Goal: Task Accomplishment & Management: Manage account settings

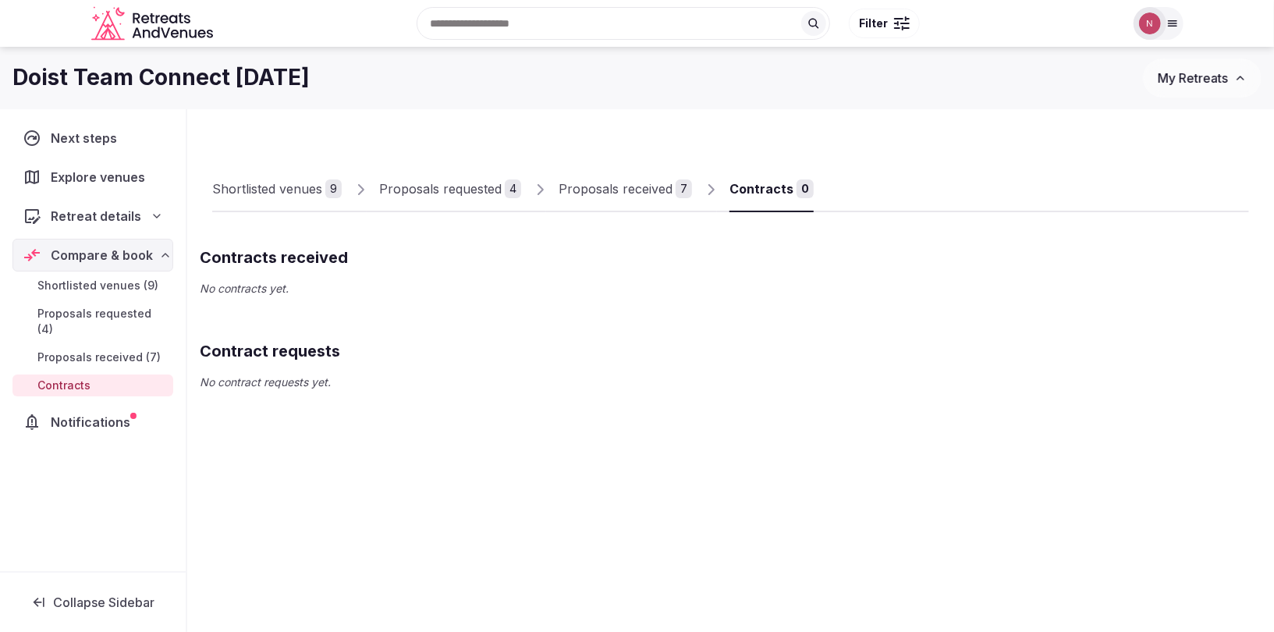
click at [114, 350] on span "Proposals received (7)" at bounding box center [98, 358] width 123 height 16
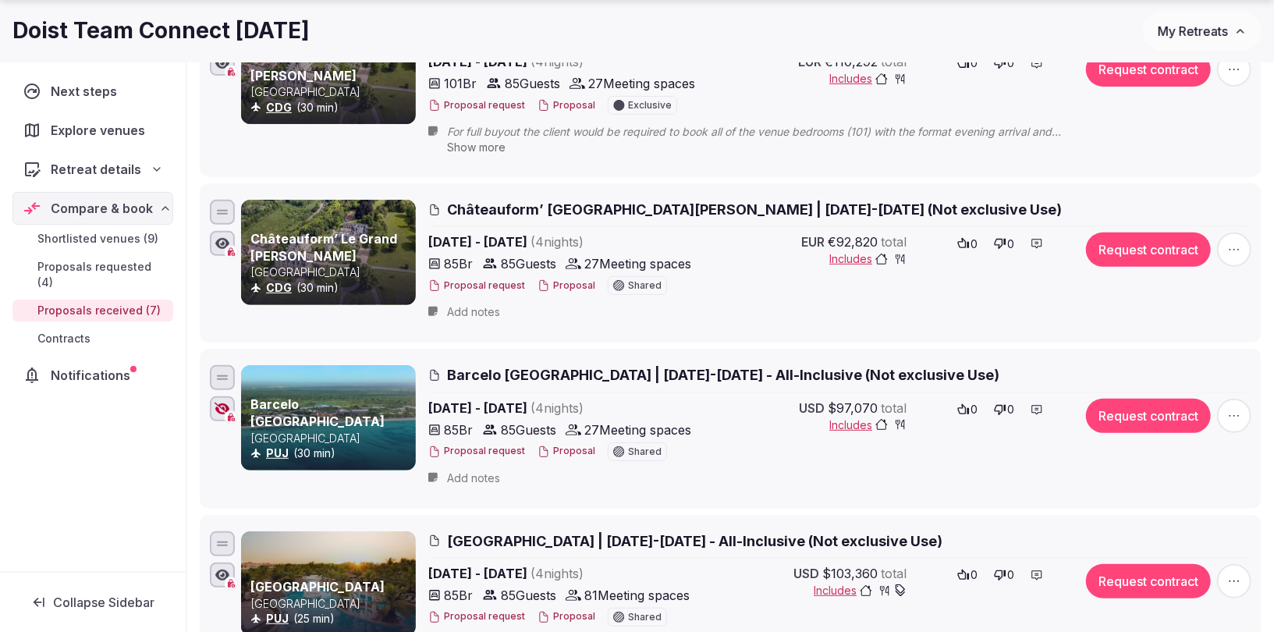
scroll to position [297, 0]
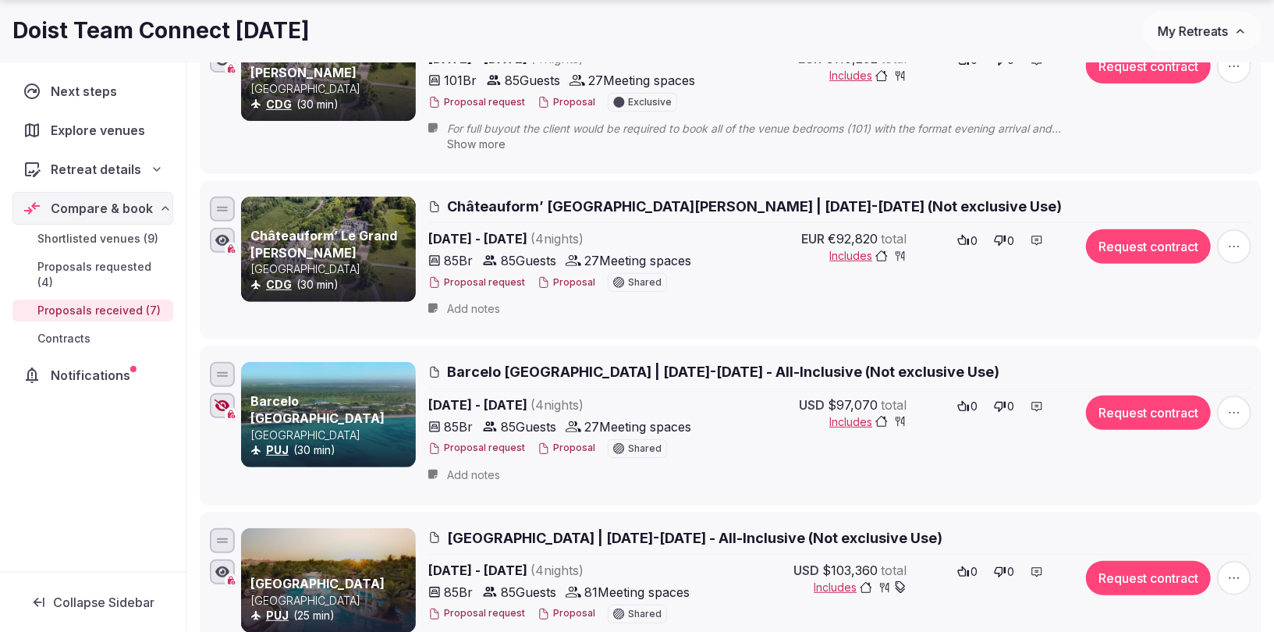
click at [1245, 253] on span "button" at bounding box center [1234, 246] width 34 height 34
click at [1171, 144] on button "Decline Proposal" at bounding box center [1195, 150] width 133 height 25
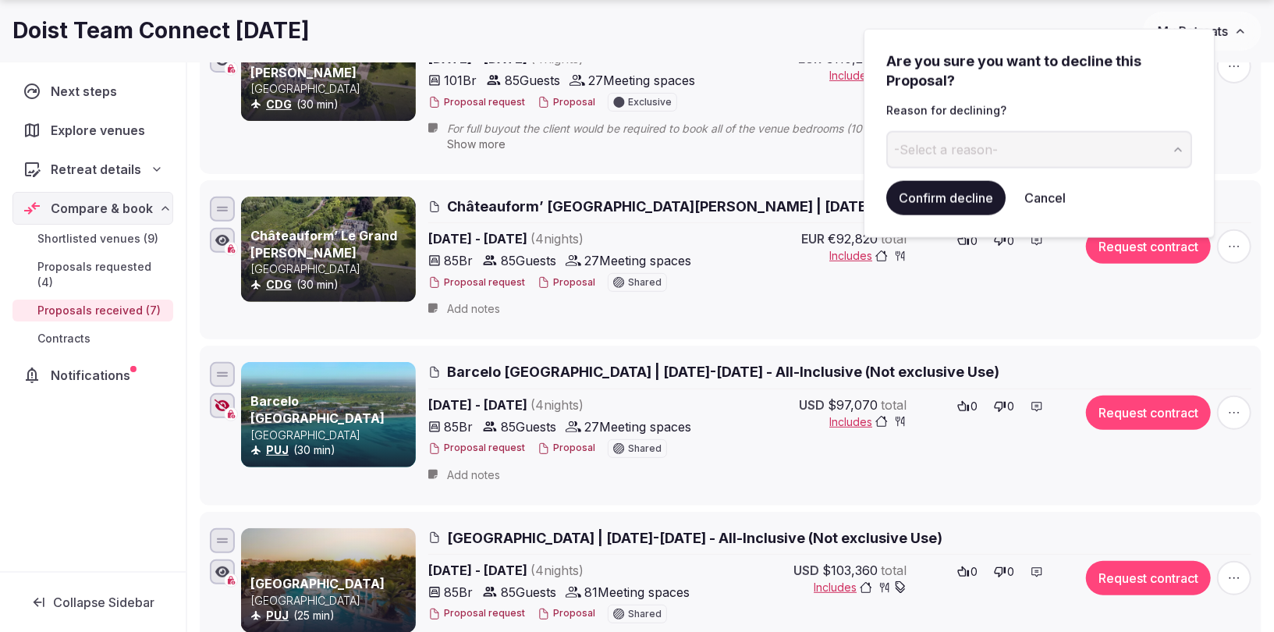
click at [1021, 147] on button "-Select a reason-" at bounding box center [1040, 149] width 306 height 37
type input "*******"
click at [1046, 201] on button "Cancel" at bounding box center [1045, 198] width 66 height 34
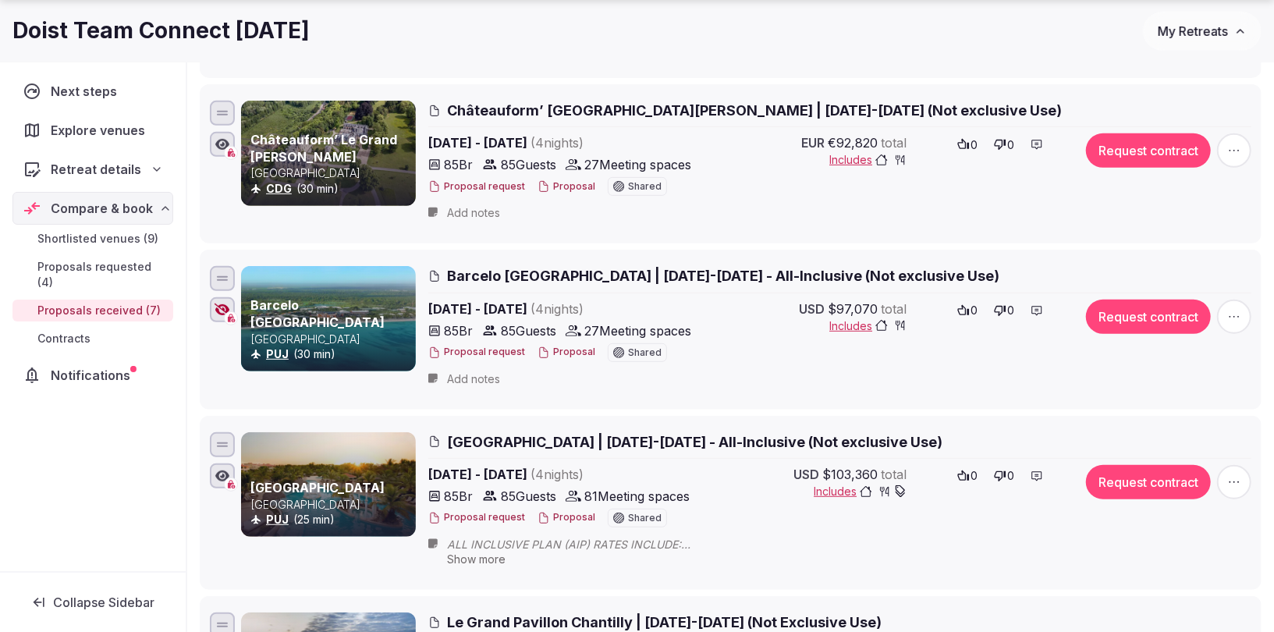
scroll to position [407, 0]
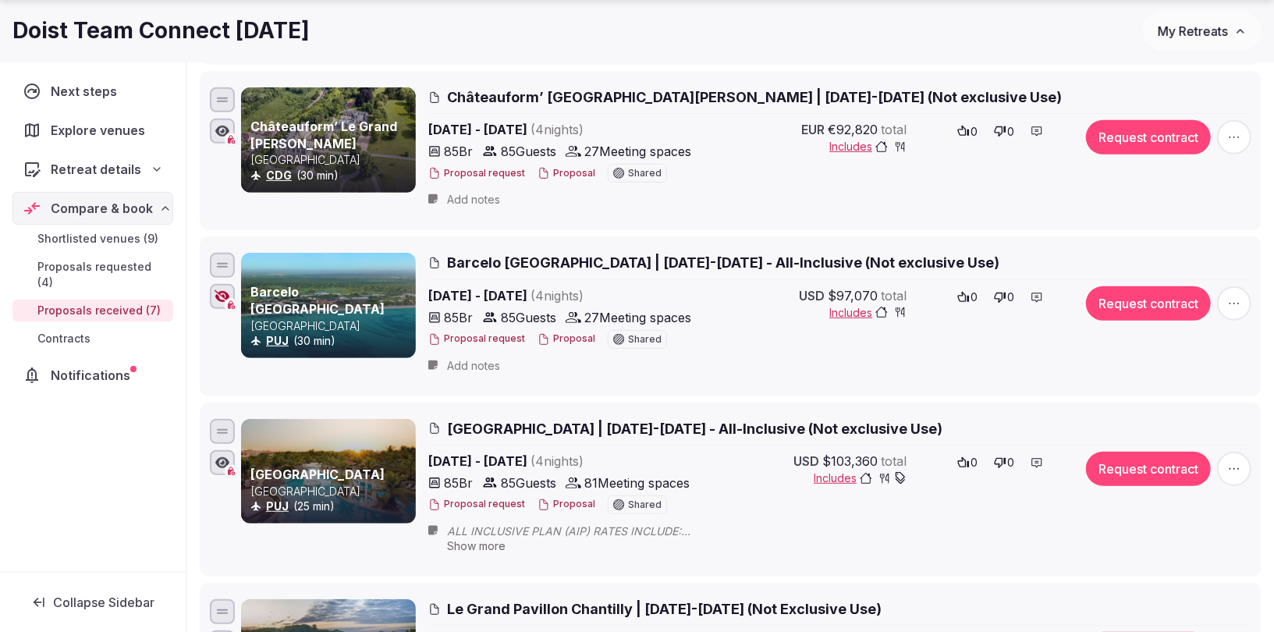
click at [1237, 297] on icon "button" at bounding box center [1235, 304] width 16 height 16
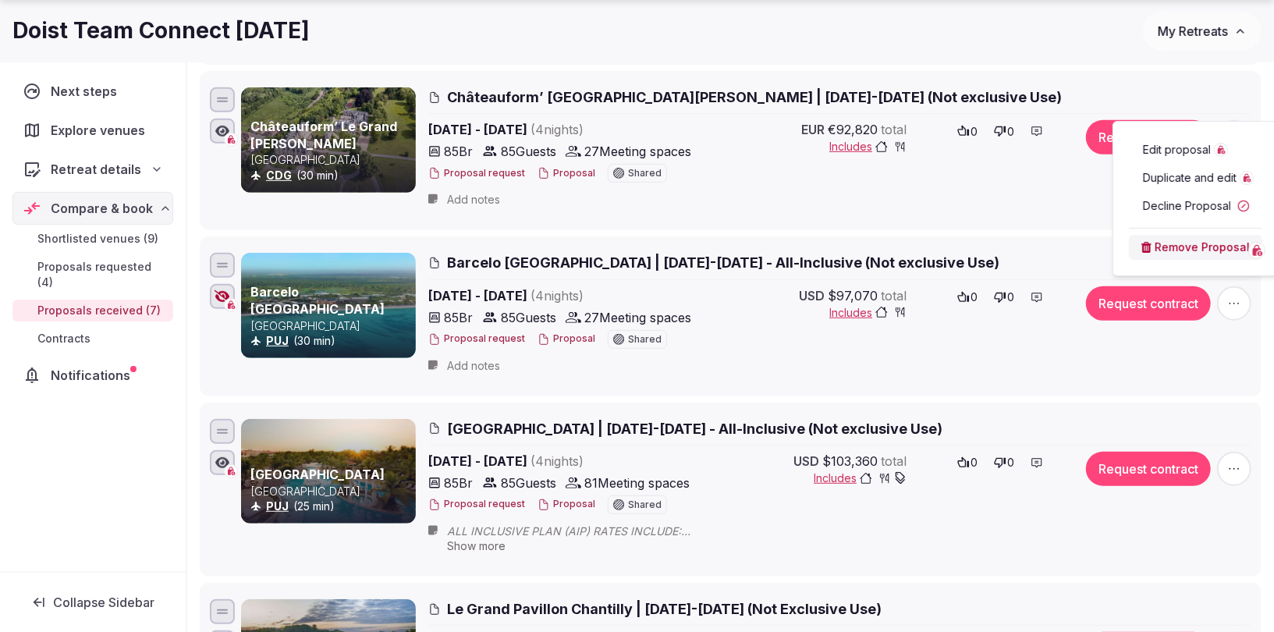
click at [1177, 204] on button "Decline Proposal" at bounding box center [1195, 206] width 133 height 25
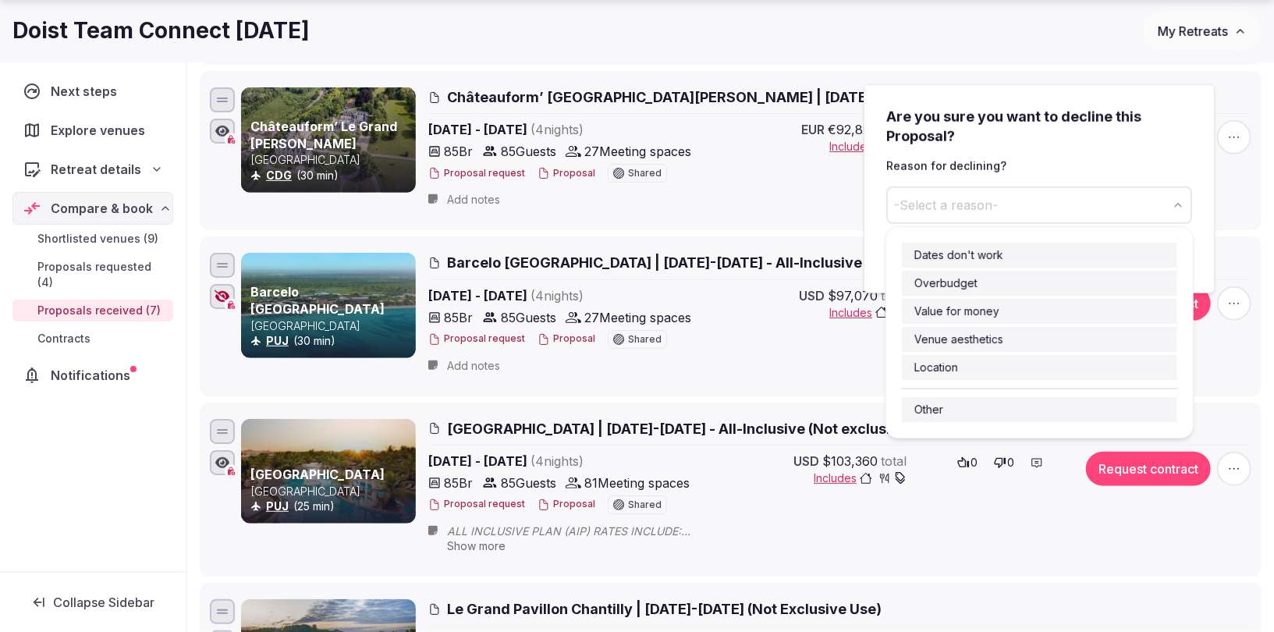
click at [1067, 201] on button "-Select a reason-" at bounding box center [1040, 205] width 306 height 37
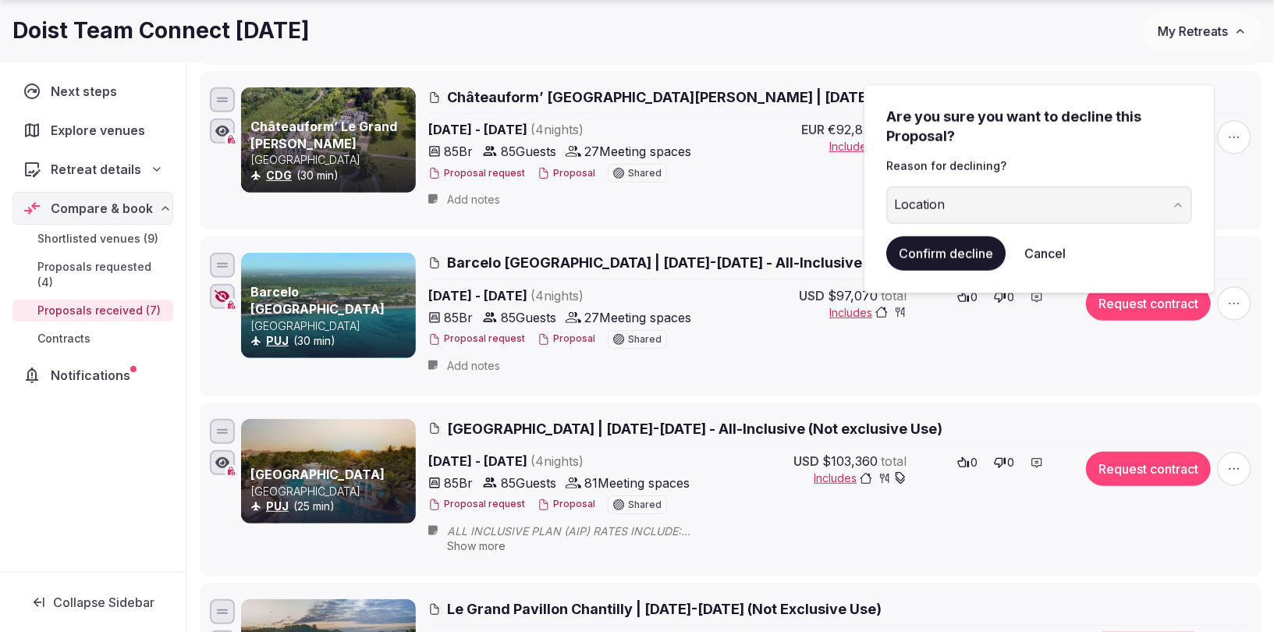
click at [930, 256] on button "Confirm decline" at bounding box center [946, 253] width 119 height 34
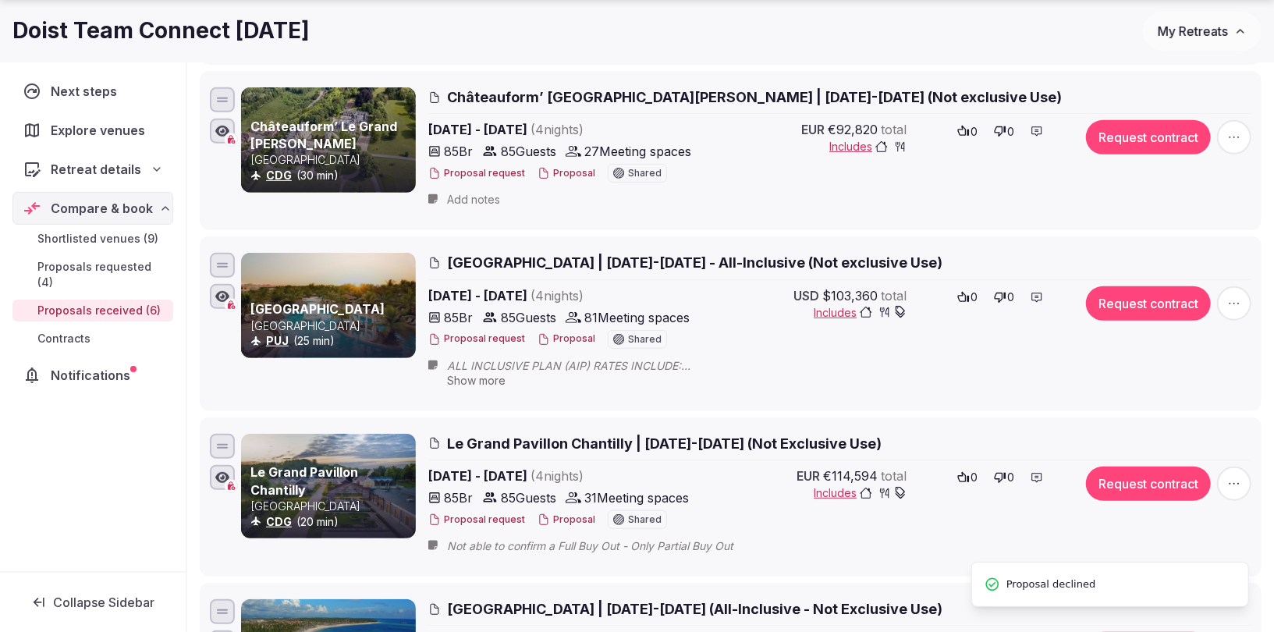
click at [1234, 298] on icon "button" at bounding box center [1235, 304] width 16 height 16
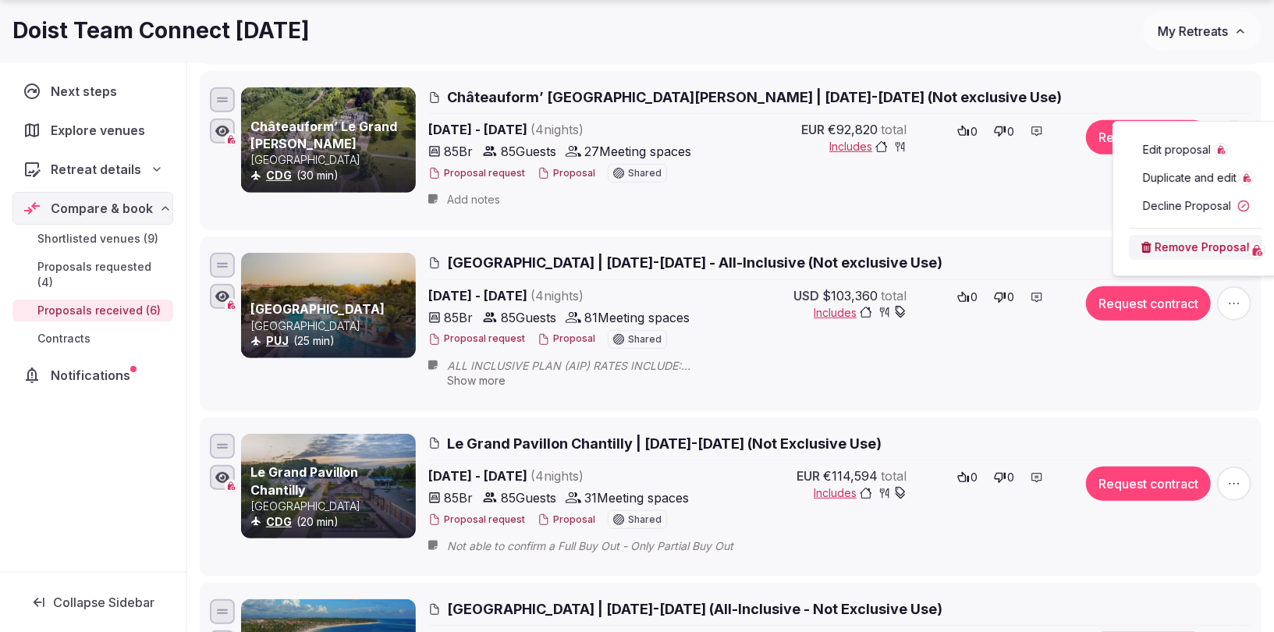
click at [1162, 205] on button "Decline Proposal" at bounding box center [1195, 206] width 133 height 25
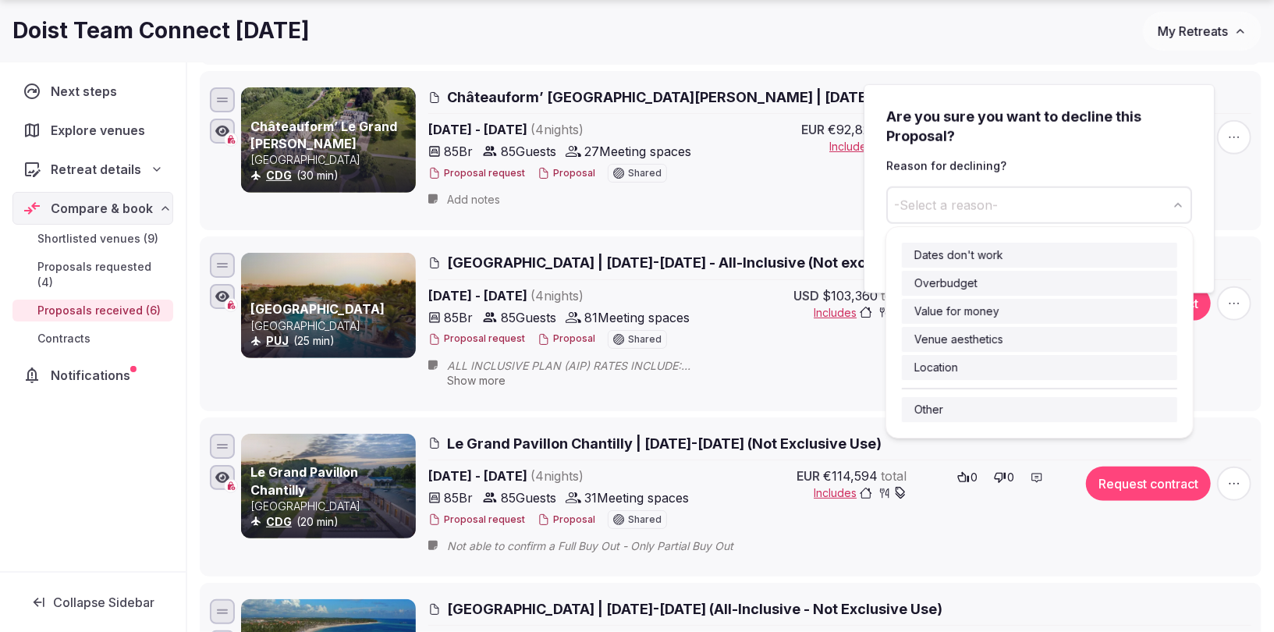
click at [1008, 193] on button "-Select a reason-" at bounding box center [1040, 205] width 306 height 37
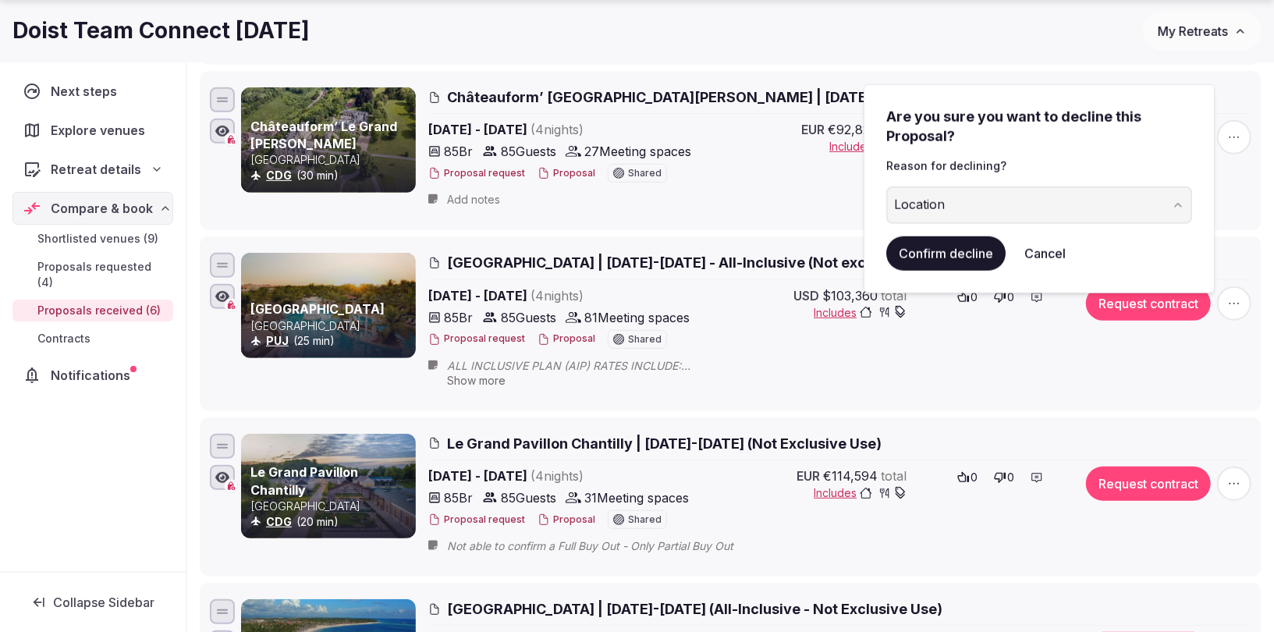
click at [908, 248] on button "Confirm decline" at bounding box center [946, 253] width 119 height 34
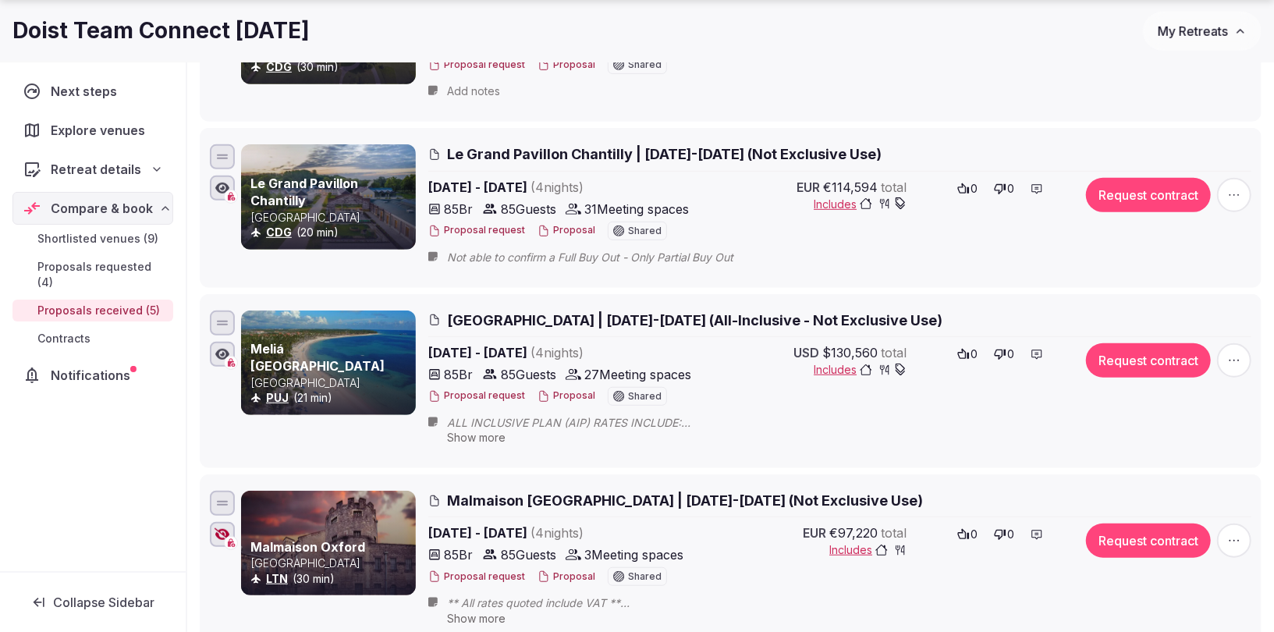
scroll to position [520, 0]
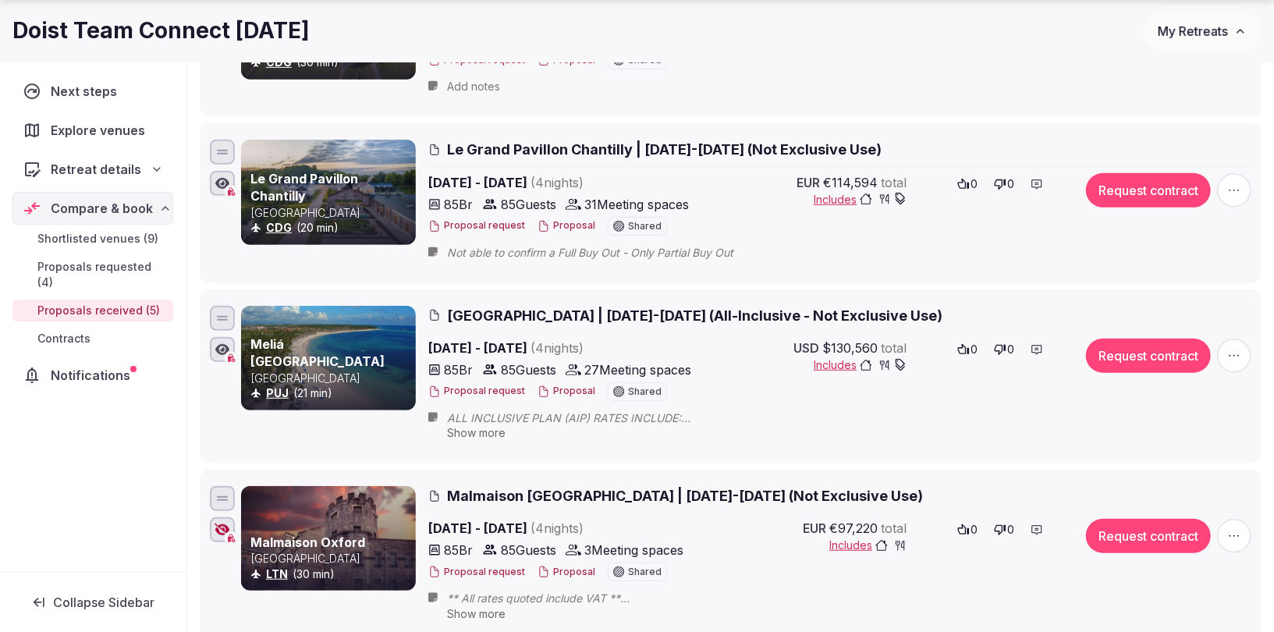
click at [1235, 355] on icon "button" at bounding box center [1235, 356] width 16 height 16
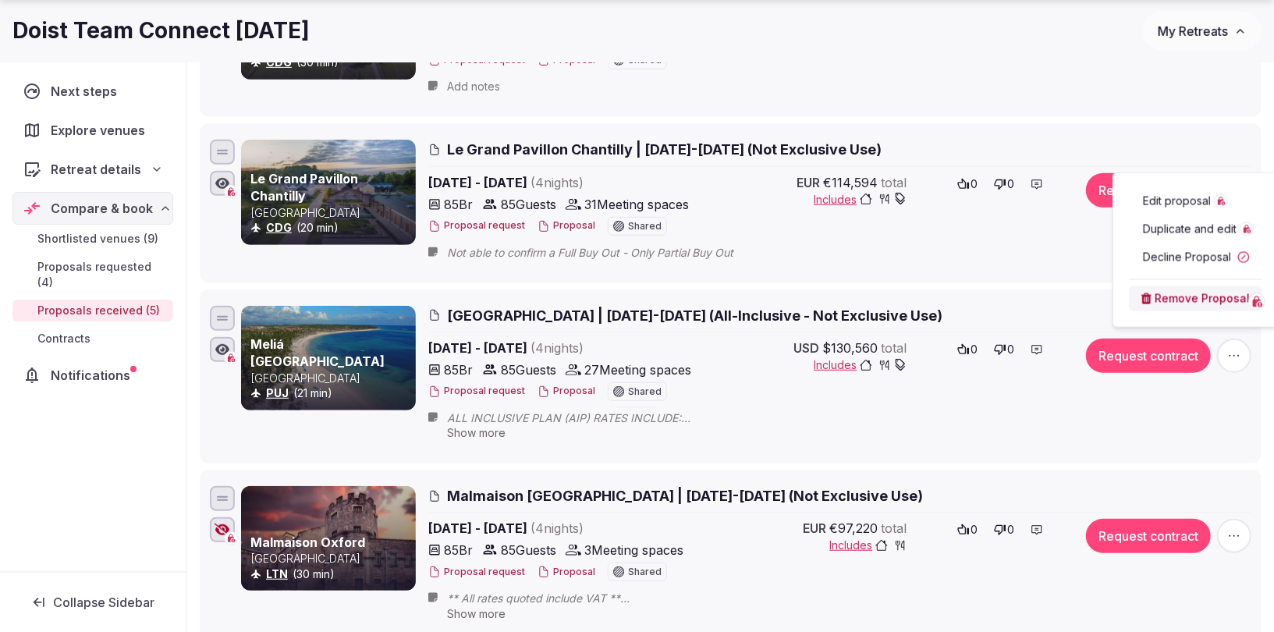
click at [1156, 260] on button "Decline Proposal" at bounding box center [1195, 257] width 133 height 25
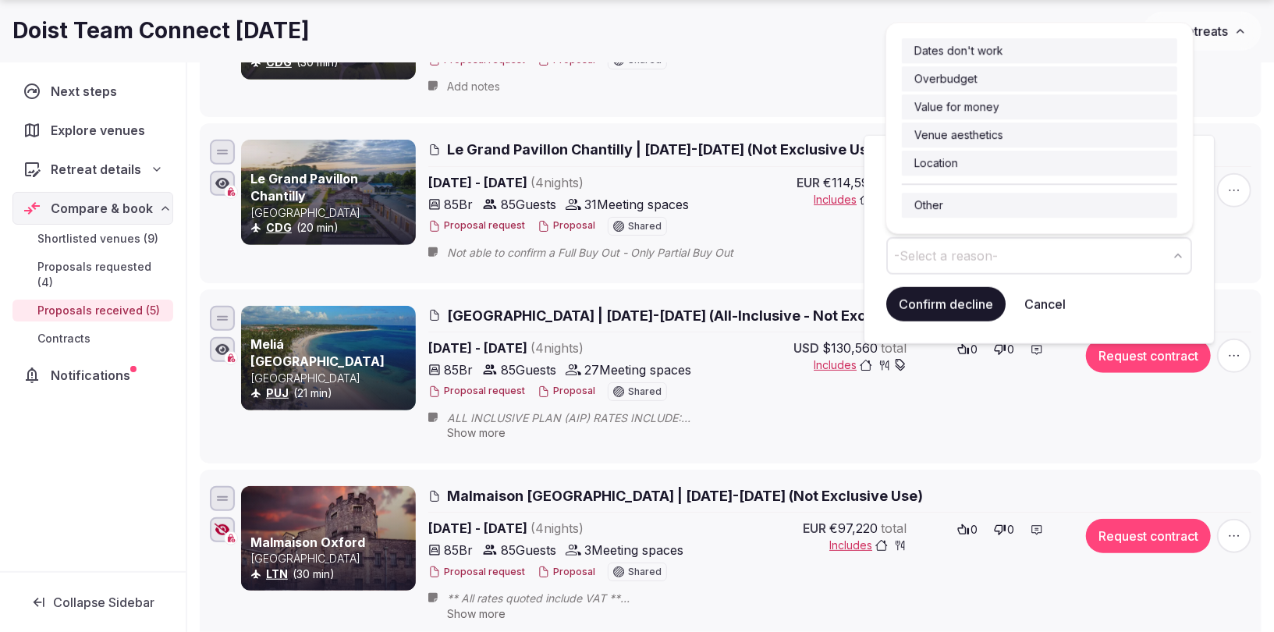
click at [985, 257] on span "-Select a reason-" at bounding box center [946, 255] width 104 height 17
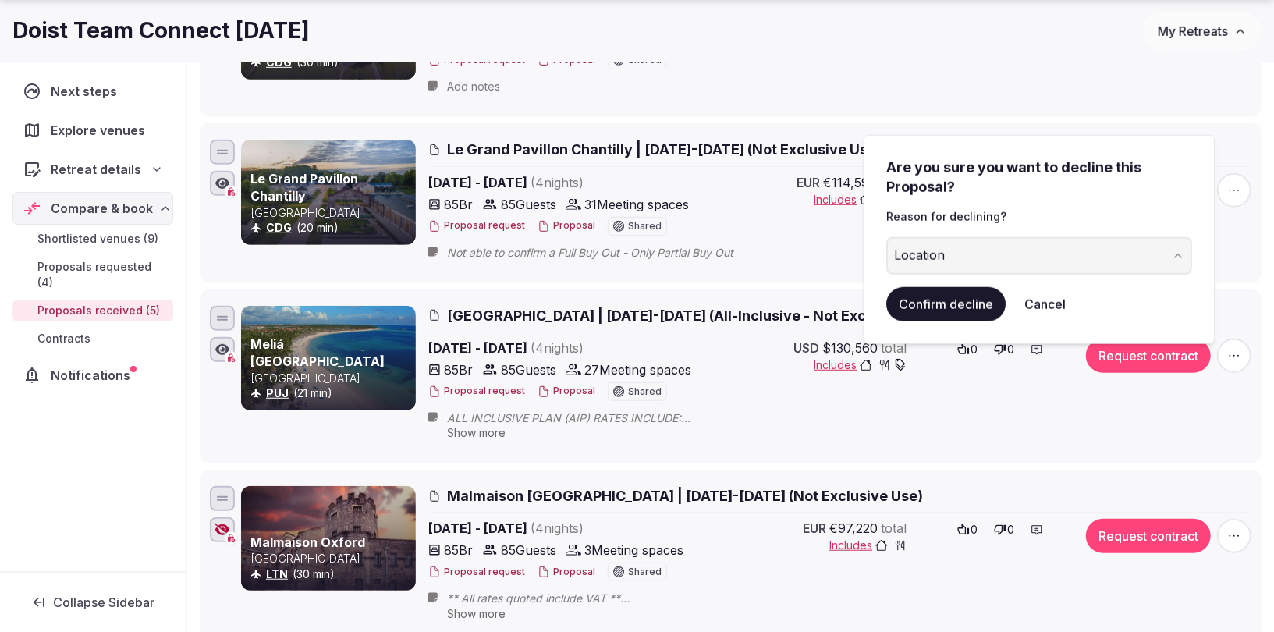
click at [944, 302] on button "Confirm decline" at bounding box center [946, 304] width 119 height 34
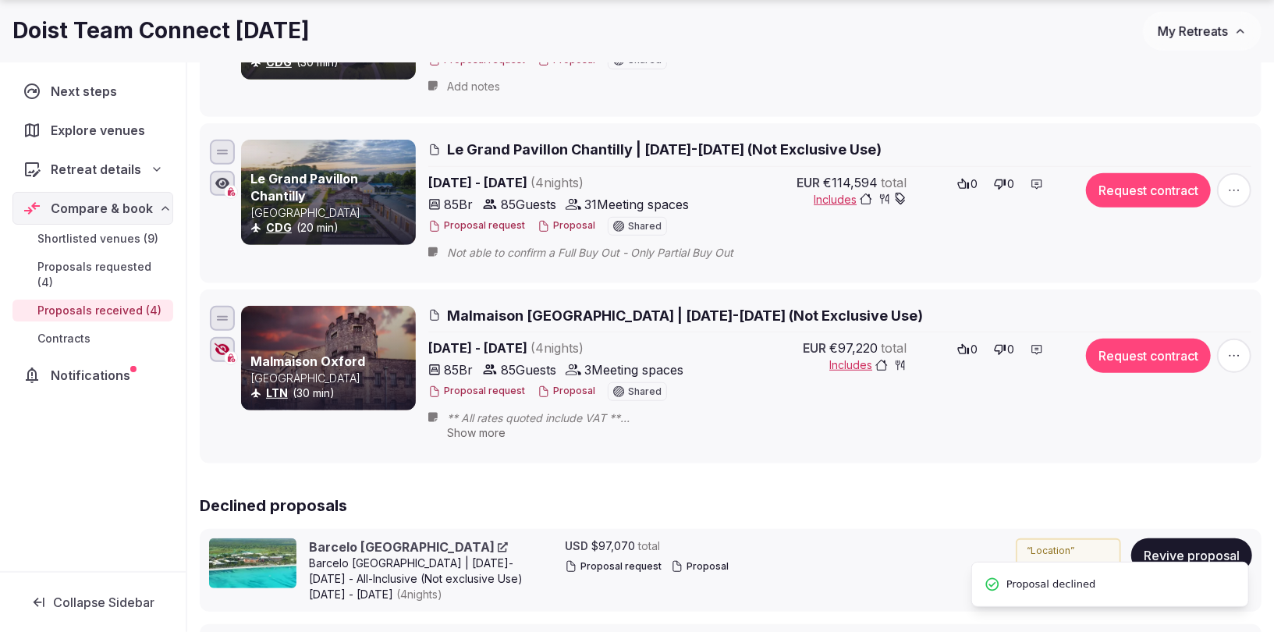
click at [1237, 348] on icon "button" at bounding box center [1235, 356] width 16 height 16
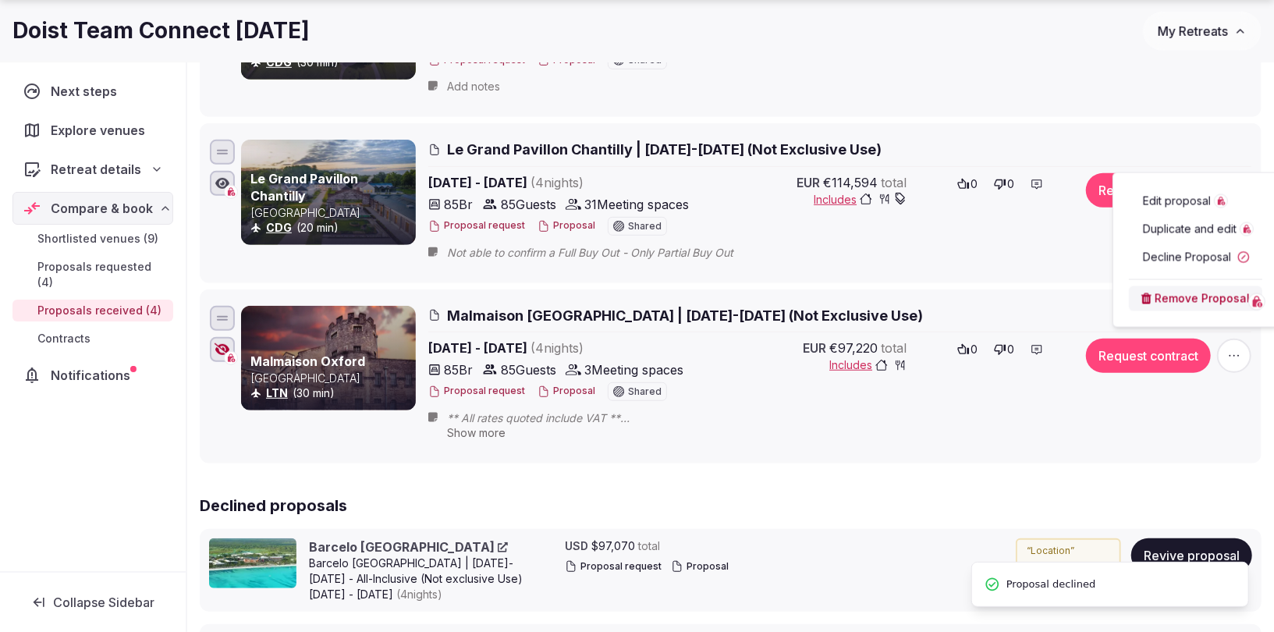
click at [1190, 257] on button "Decline Proposal" at bounding box center [1195, 257] width 133 height 25
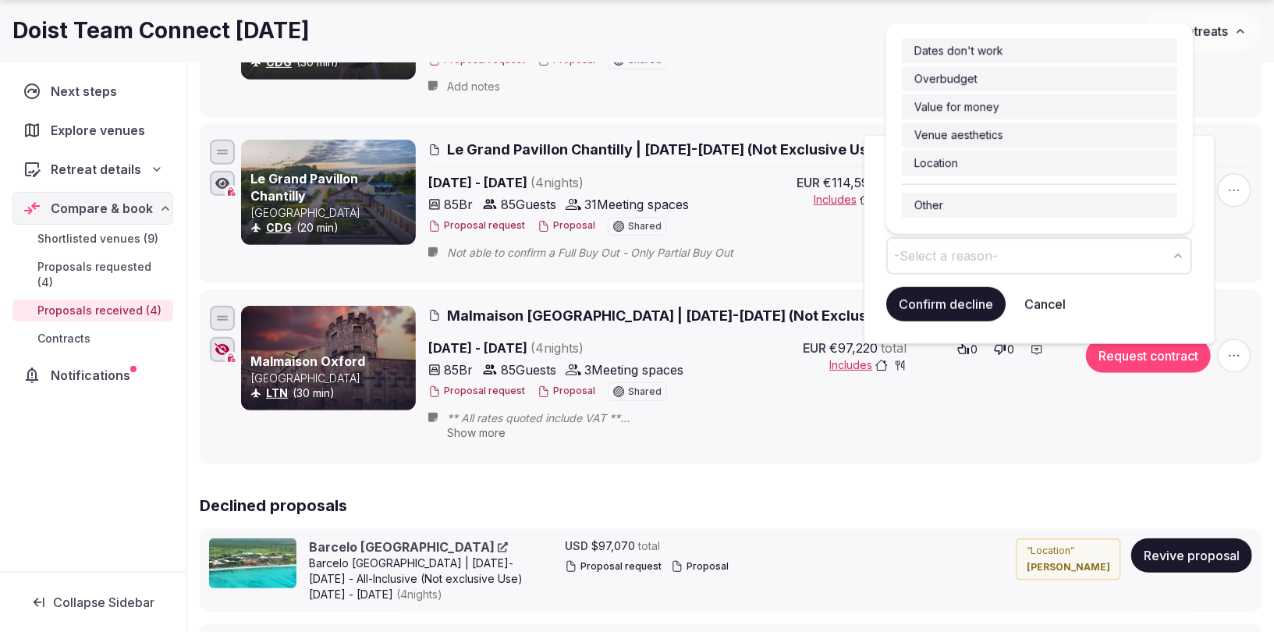
click at [1054, 251] on button "-Select a reason-" at bounding box center [1040, 255] width 306 height 37
click at [968, 247] on button "Location" at bounding box center [1040, 255] width 306 height 37
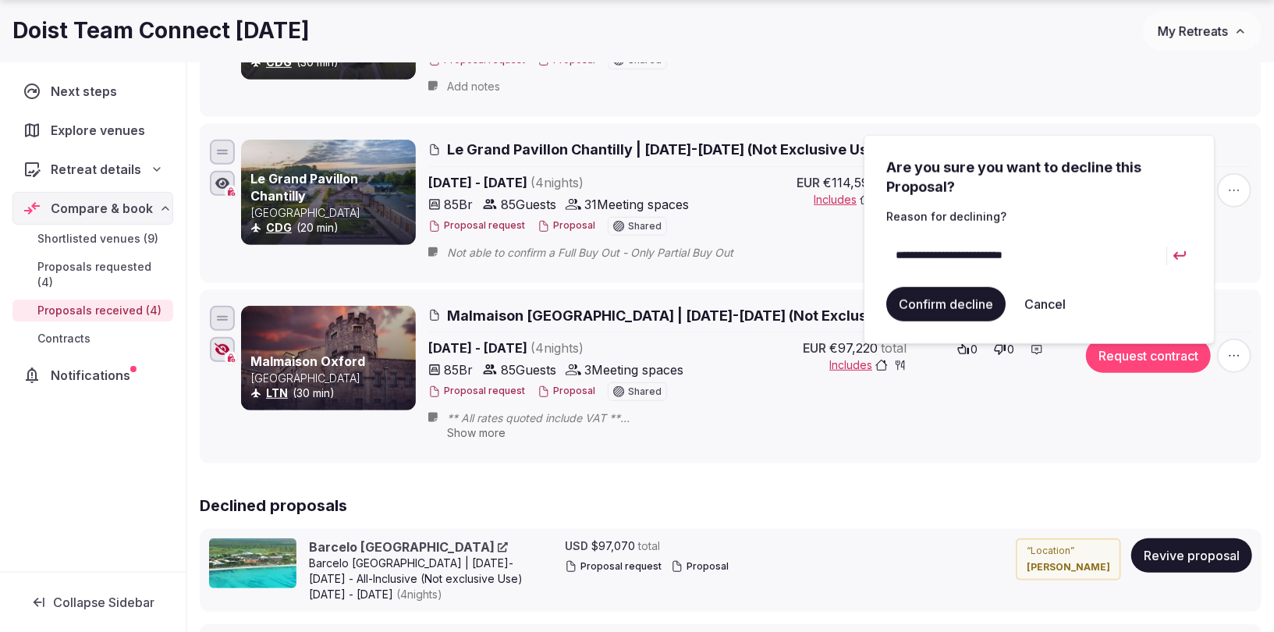
type input "**********"
click at [935, 302] on button "Confirm decline" at bounding box center [946, 304] width 119 height 34
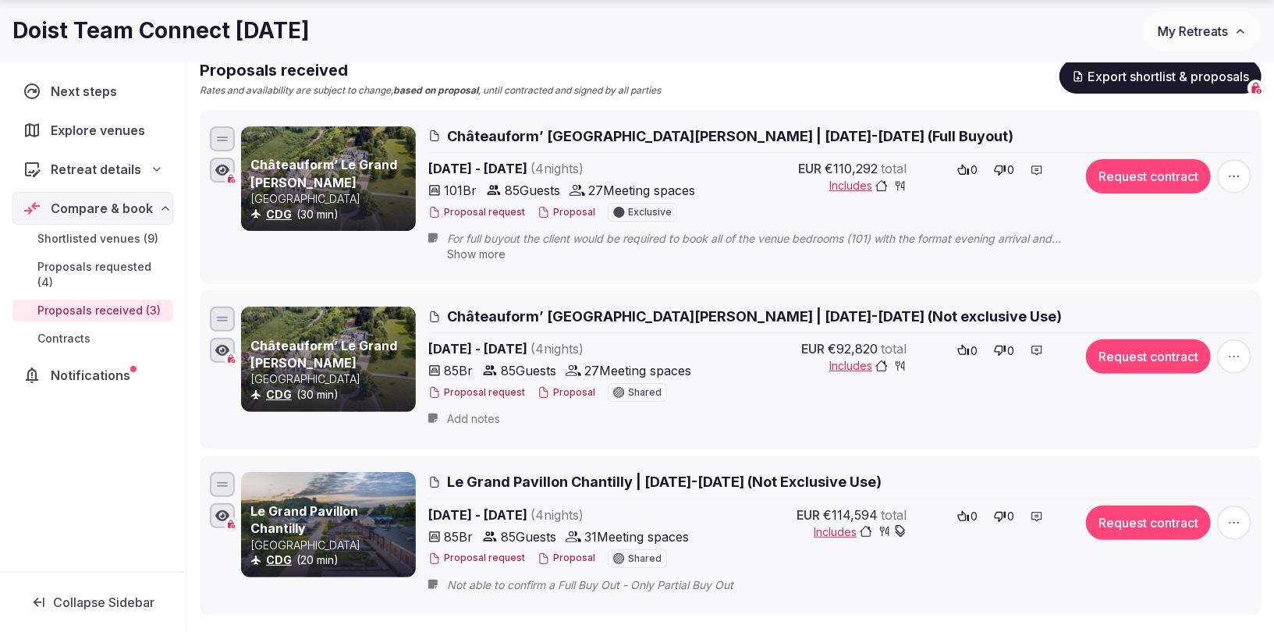
scroll to position [192, 0]
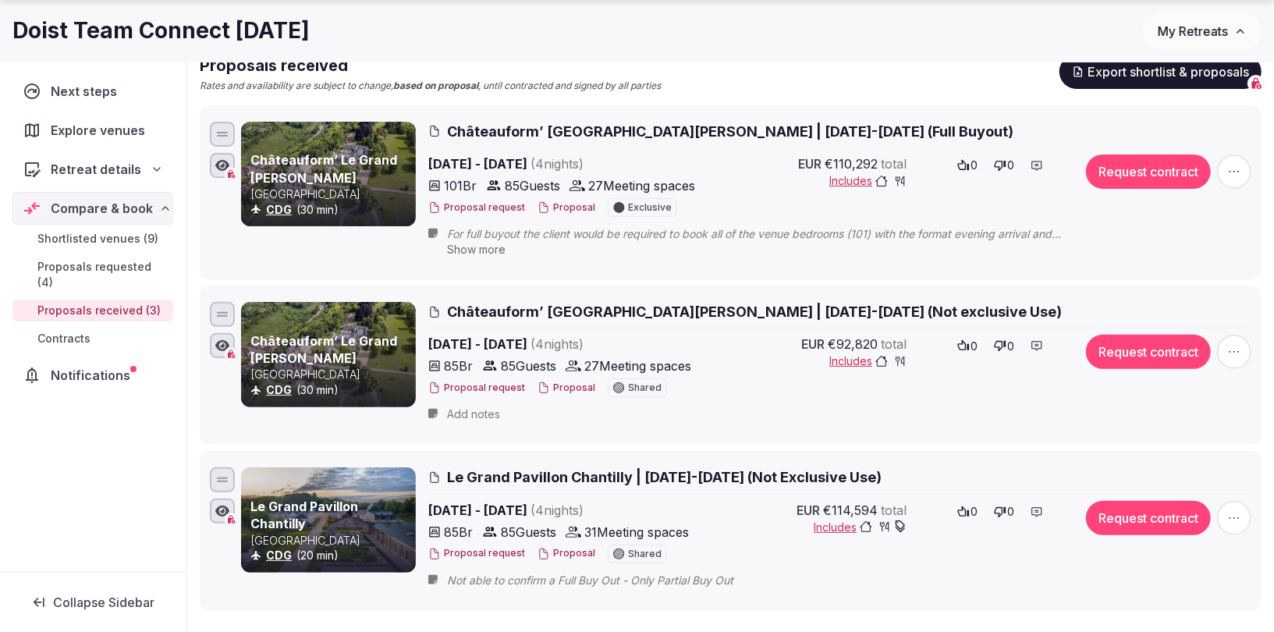
click at [516, 470] on span "Le Grand Pavillon Chantilly | Feb 23-27, 2026 (Not Exclusive Use)" at bounding box center [664, 477] width 435 height 20
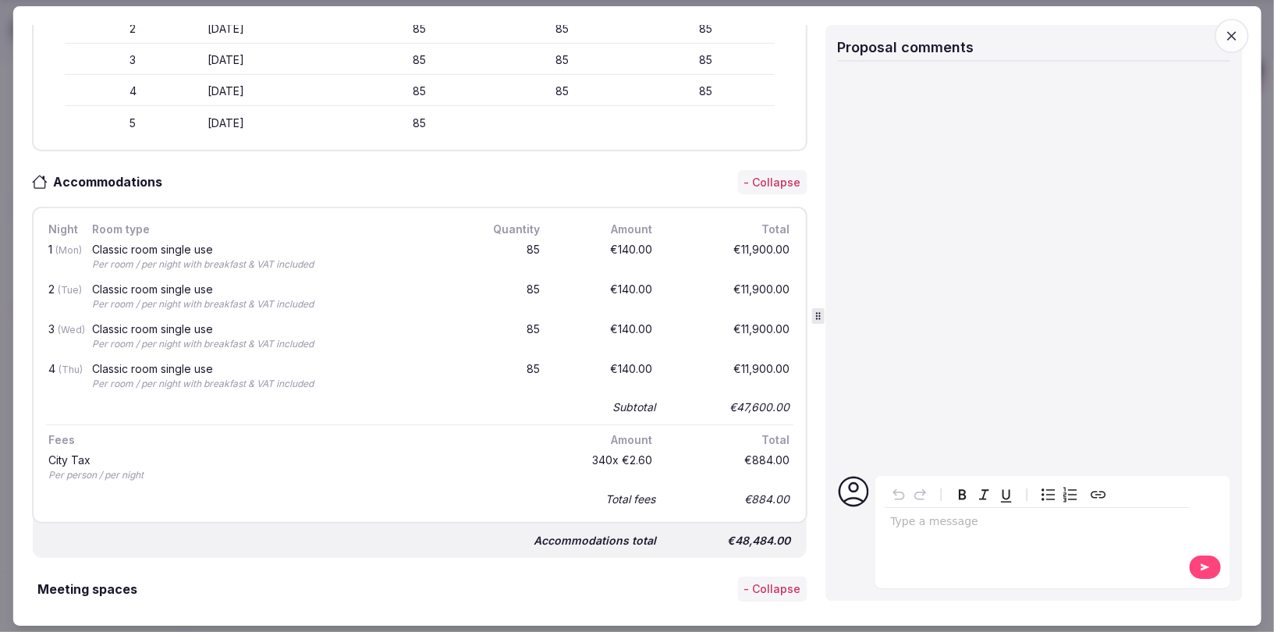
scroll to position [0, 0]
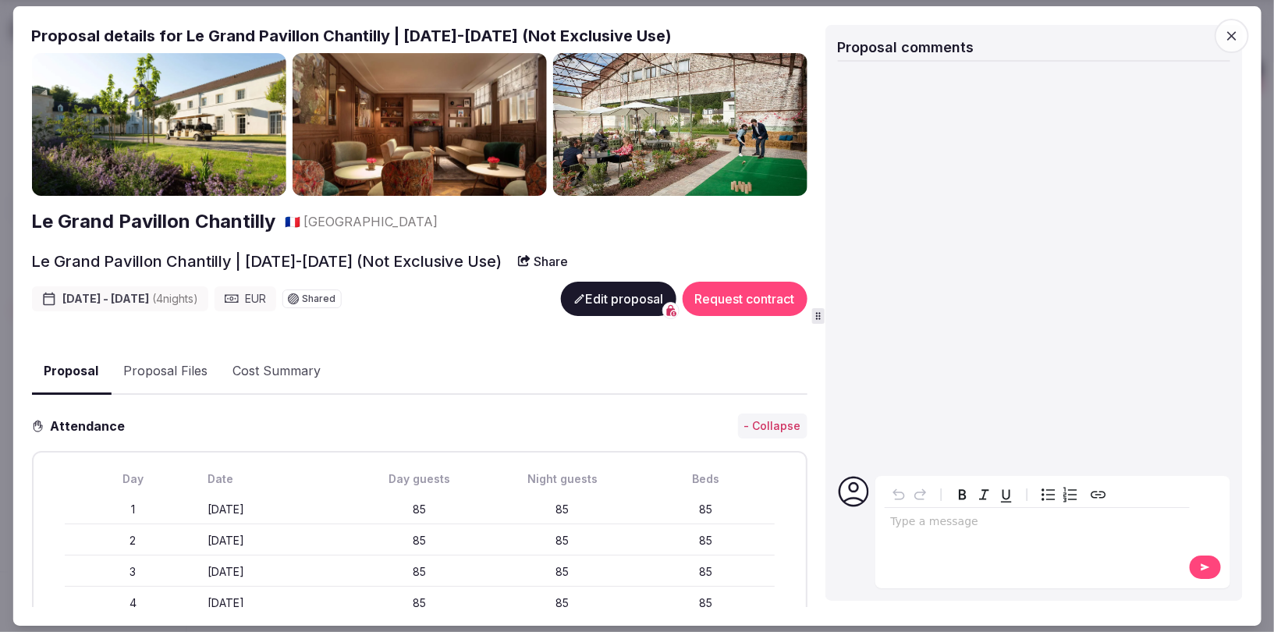
click at [1241, 28] on span "button" at bounding box center [1232, 36] width 34 height 34
